Goal: Information Seeking & Learning: Learn about a topic

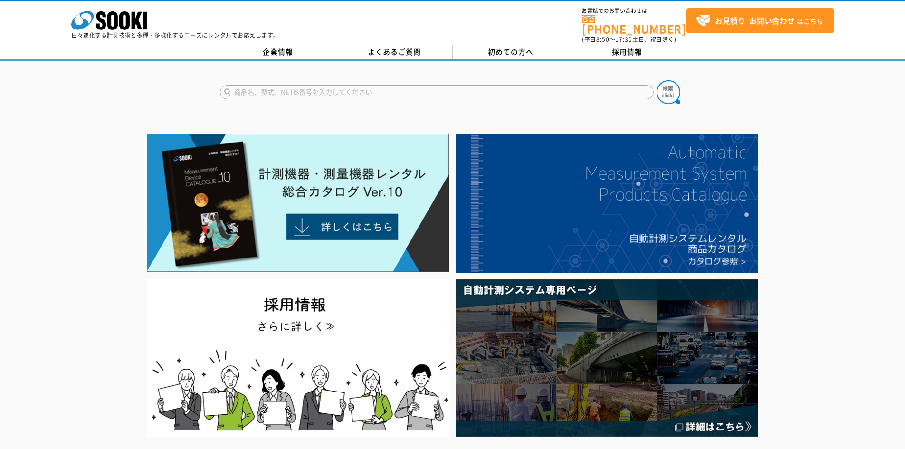
click at [414, 89] on input "text" at bounding box center [437, 92] width 434 height 14
type input "D"
type input "GX-3R"
click at [666, 89] on img at bounding box center [668, 92] width 24 height 24
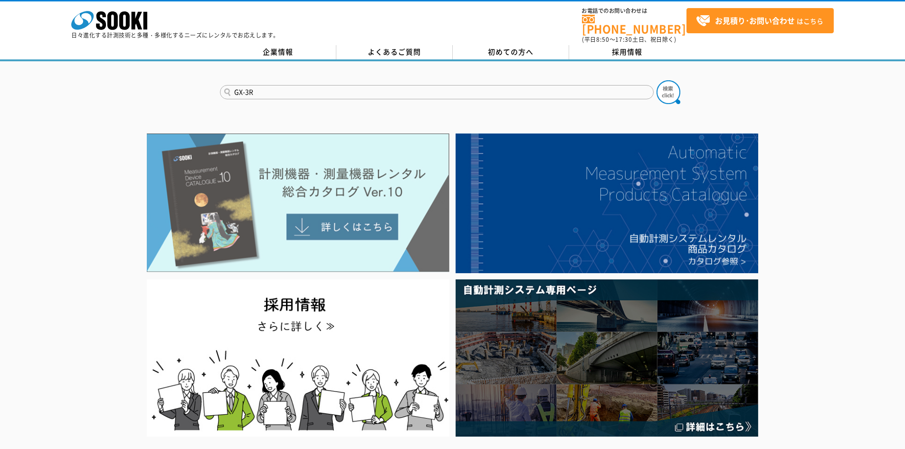
click at [329, 208] on img at bounding box center [298, 202] width 302 height 139
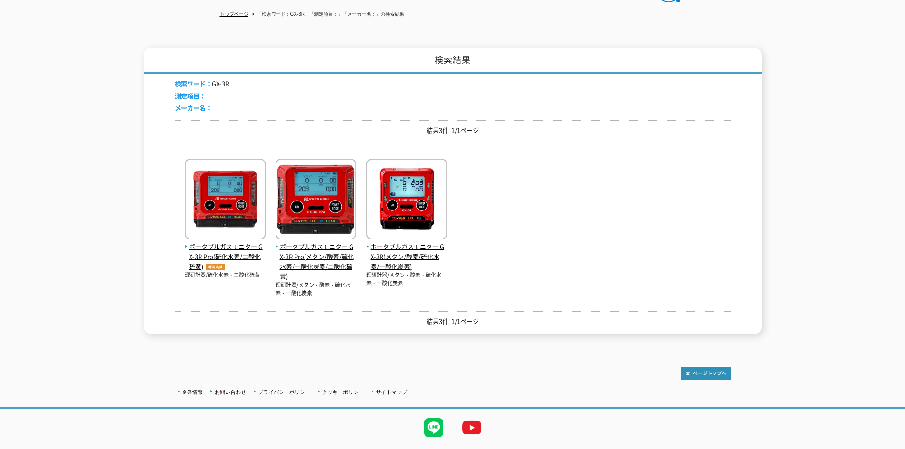
scroll to position [121, 0]
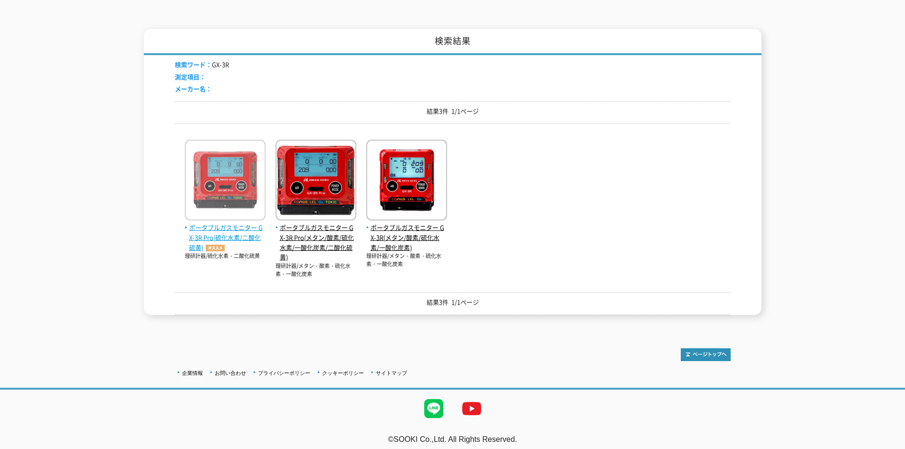
click at [254, 223] on span "ポータブルガスモニター GX-3R Pro(硫化水素/二酸化硫黄)" at bounding box center [225, 237] width 81 height 29
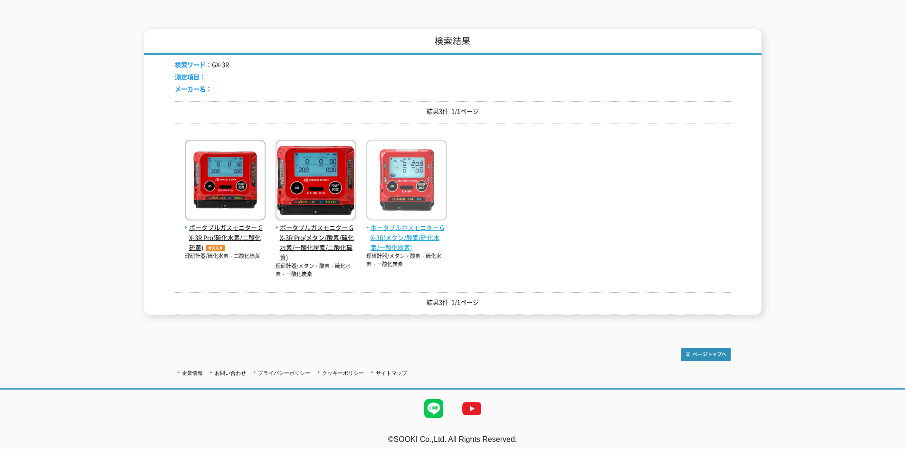
click at [407, 236] on span "ポータブルガスモニター GX-3R(メタン/酸素/硫化水素/一酸化炭素)" at bounding box center [406, 237] width 81 height 29
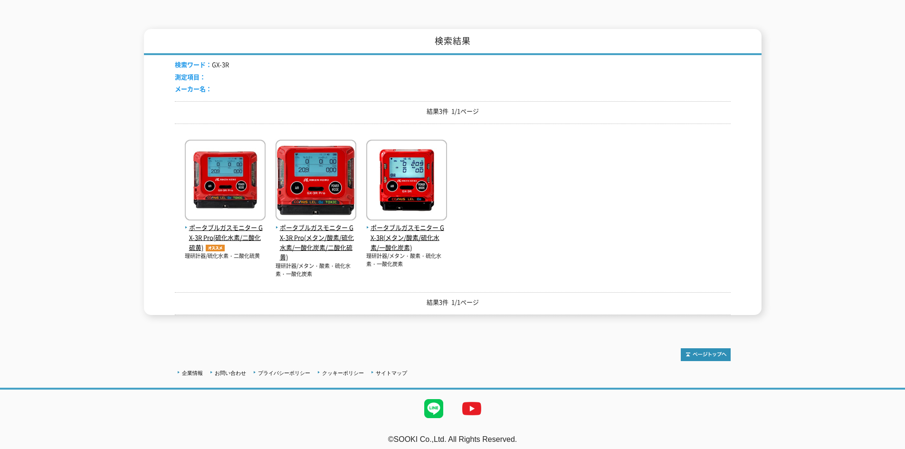
scroll to position [0, 0]
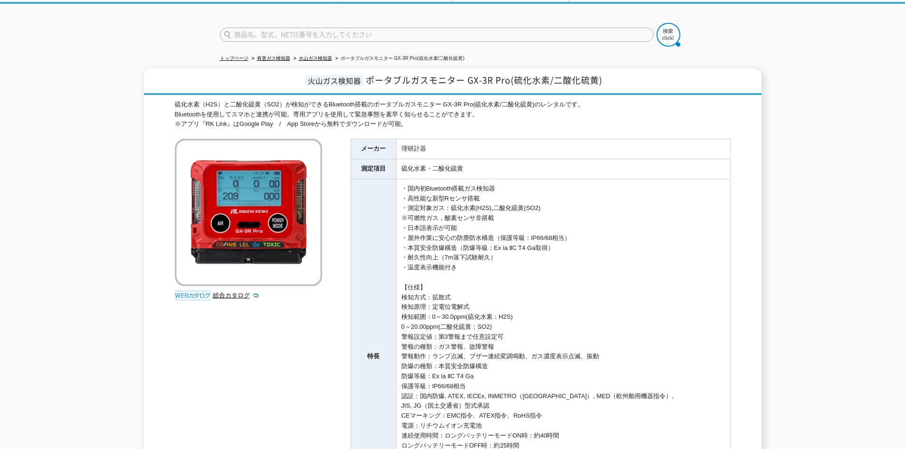
scroll to position [47, 0]
